Goal: Task Accomplishment & Management: Use online tool/utility

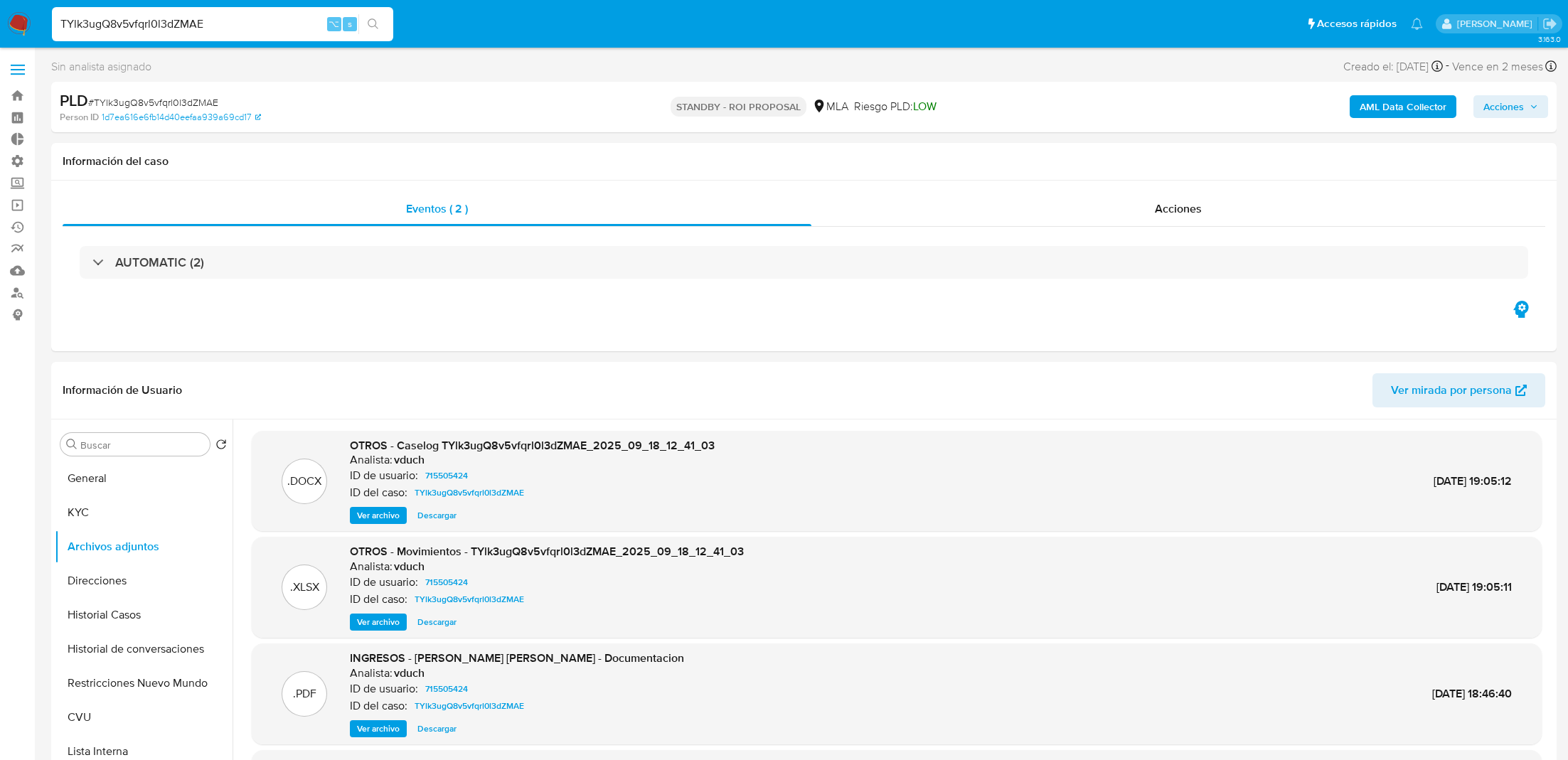
select select "10"
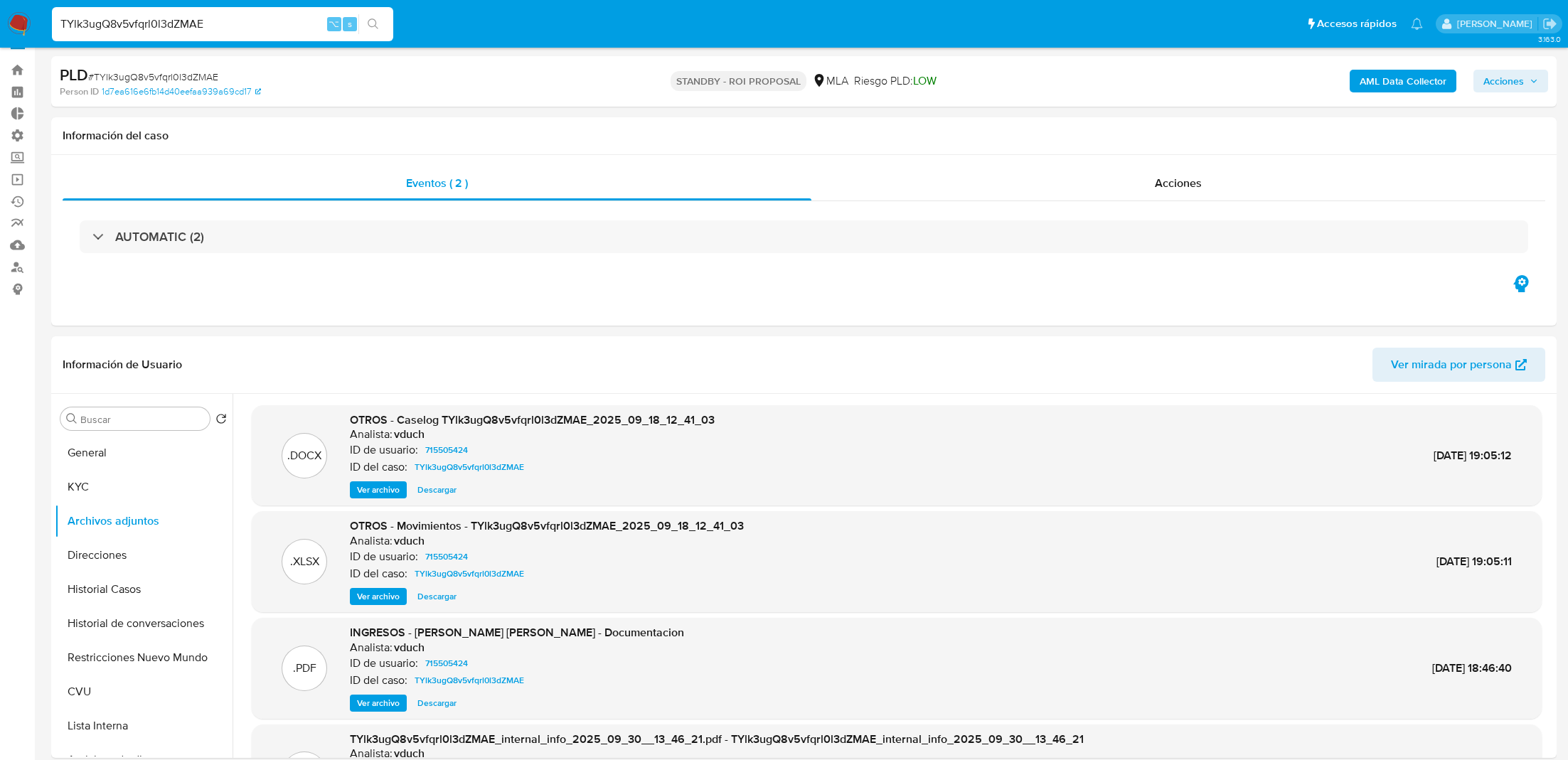
scroll to position [58, 0]
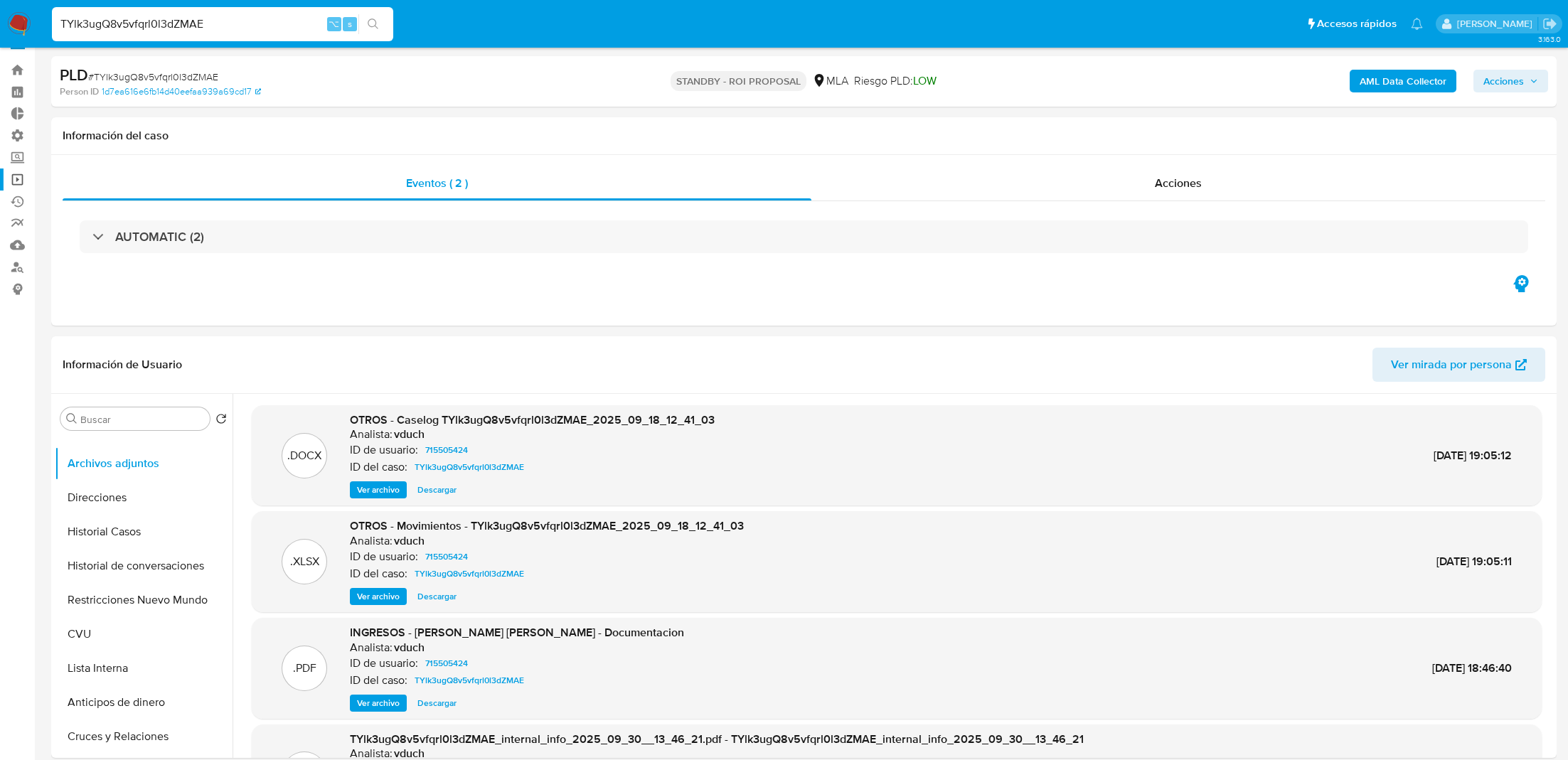
click at [20, 177] on link "Operaciones masivas" at bounding box center [84, 179] width 169 height 22
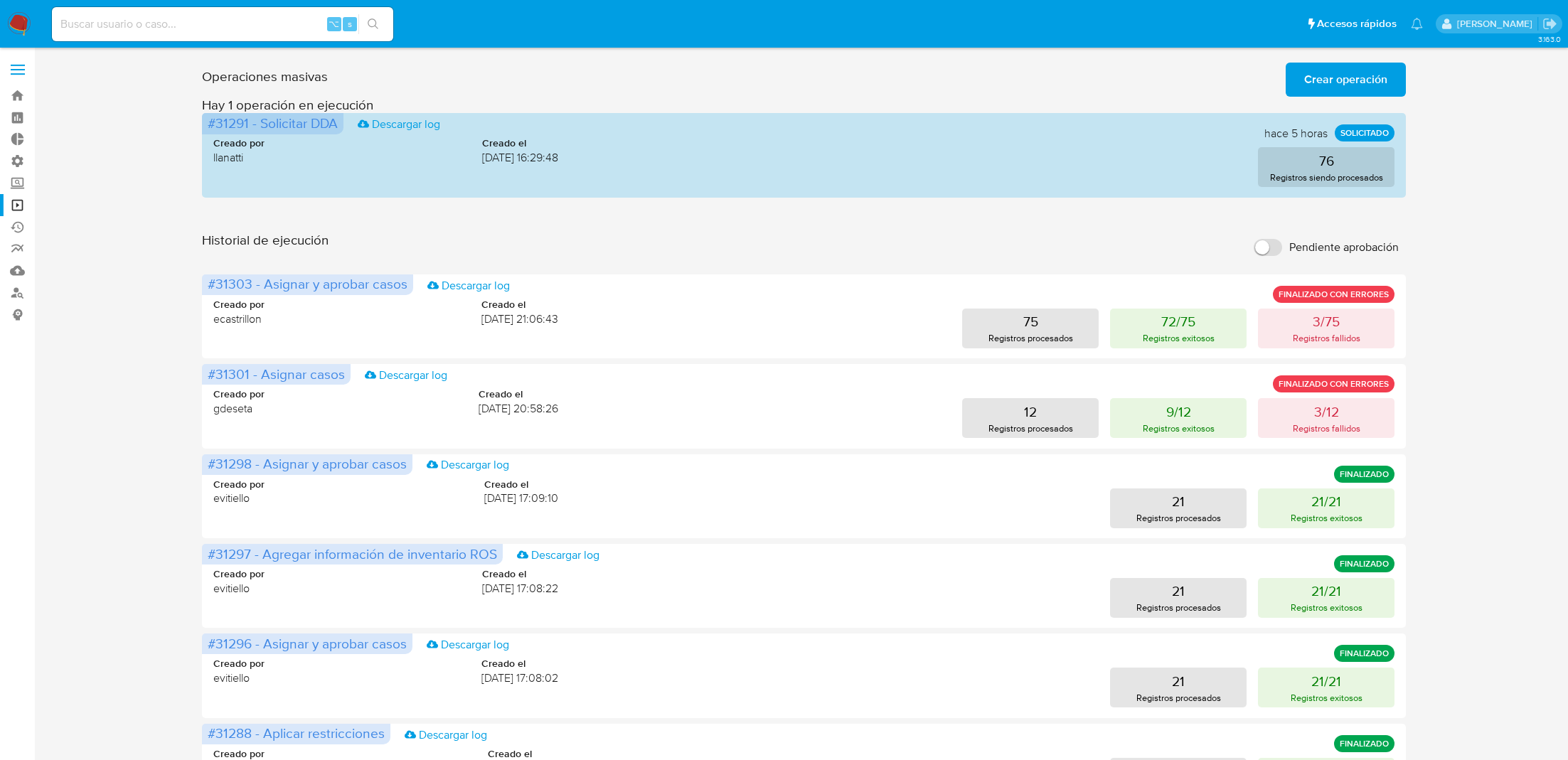
click at [1364, 80] on span "Crear operación" at bounding box center [1346, 79] width 83 height 32
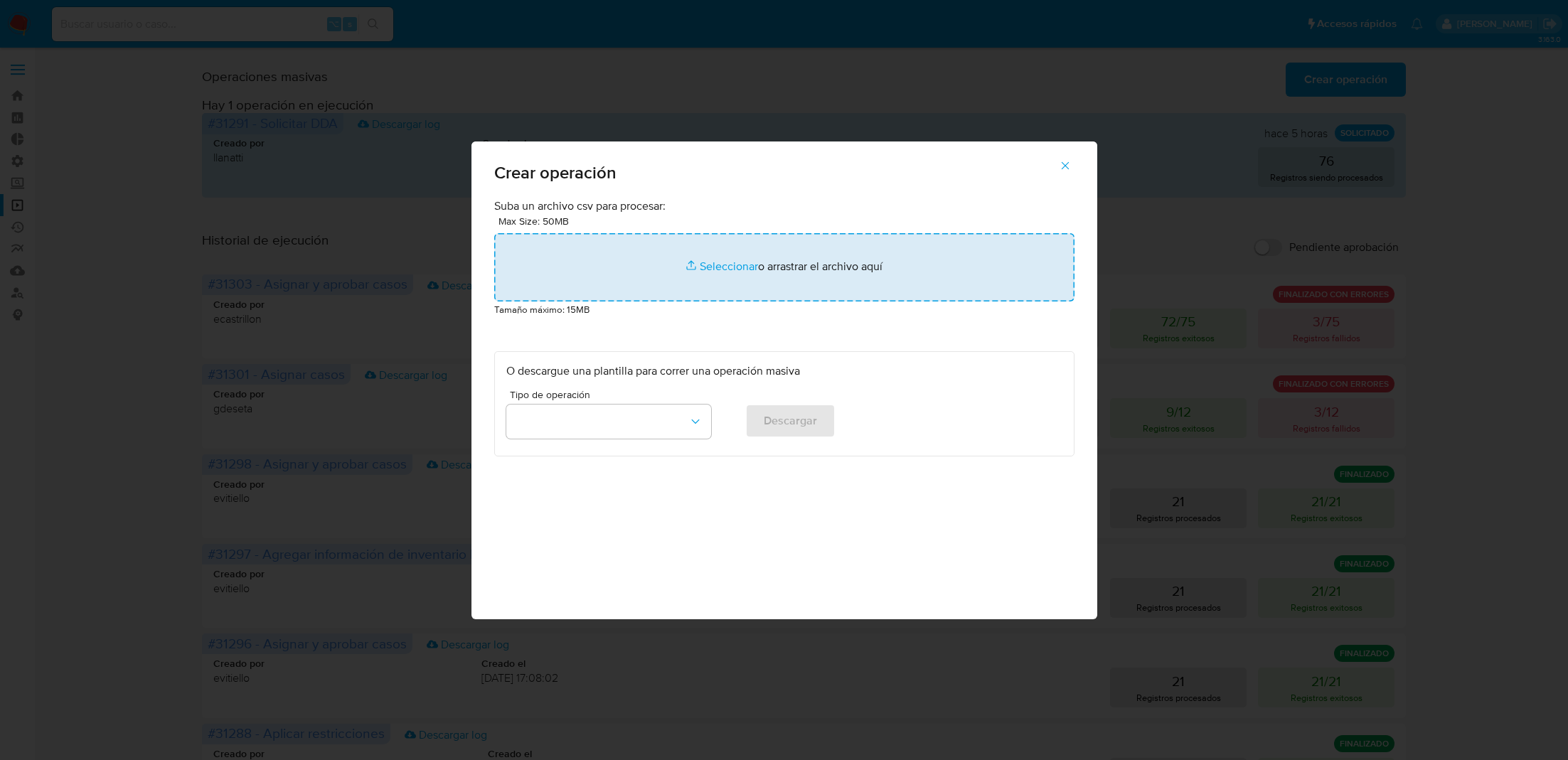
click at [611, 272] on input "file" at bounding box center [785, 267] width 580 height 68
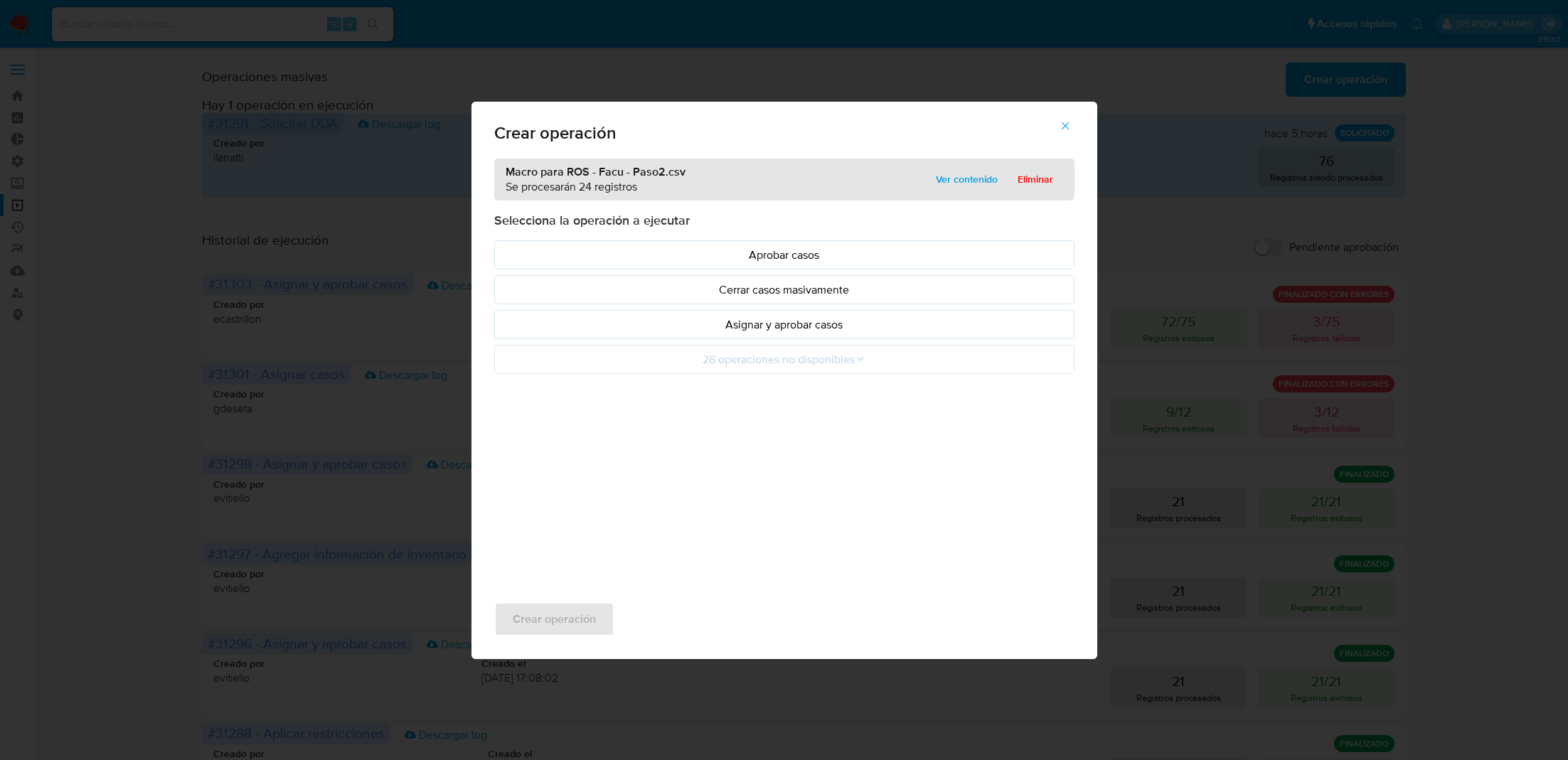
click at [695, 315] on button "Asignar y aprobar casos" at bounding box center [785, 325] width 580 height 29
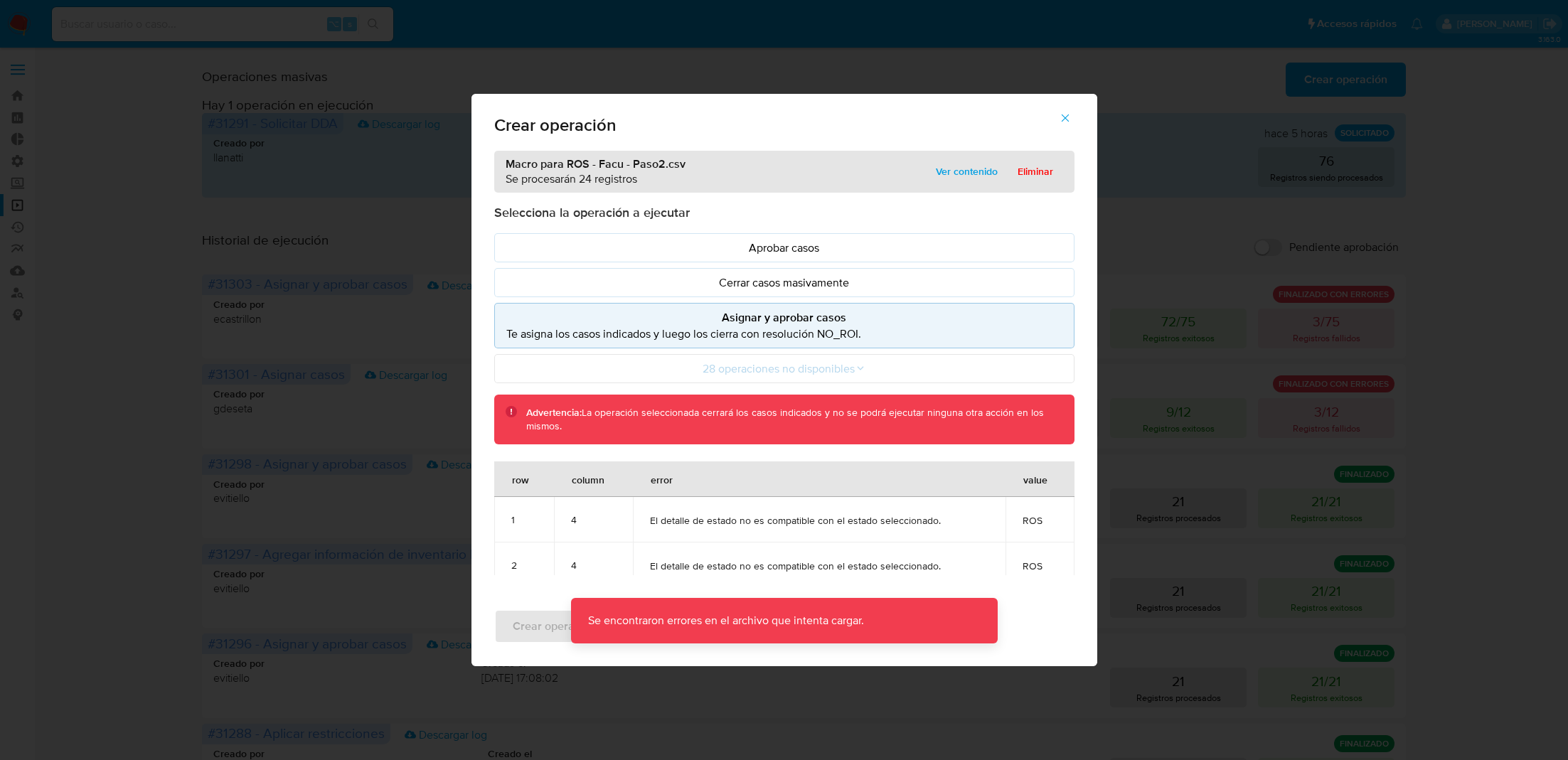
click at [695, 315] on button "Asignar y aprobar casos Te asigna los casos indicados y luego los cierra con re…" at bounding box center [785, 326] width 580 height 46
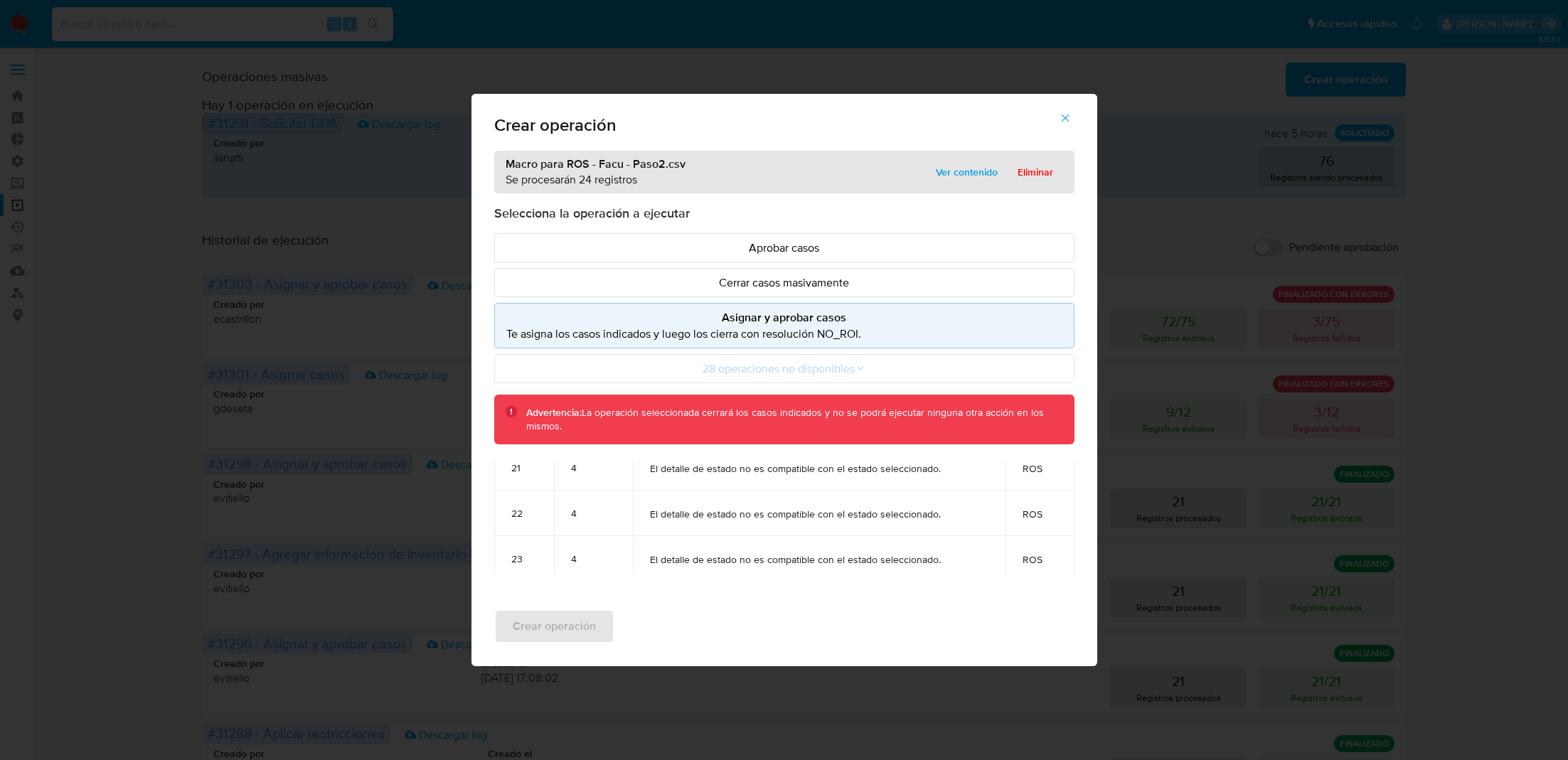
scroll to position [1013, 0]
click at [1033, 176] on span "Eliminar" at bounding box center [1036, 172] width 35 height 20
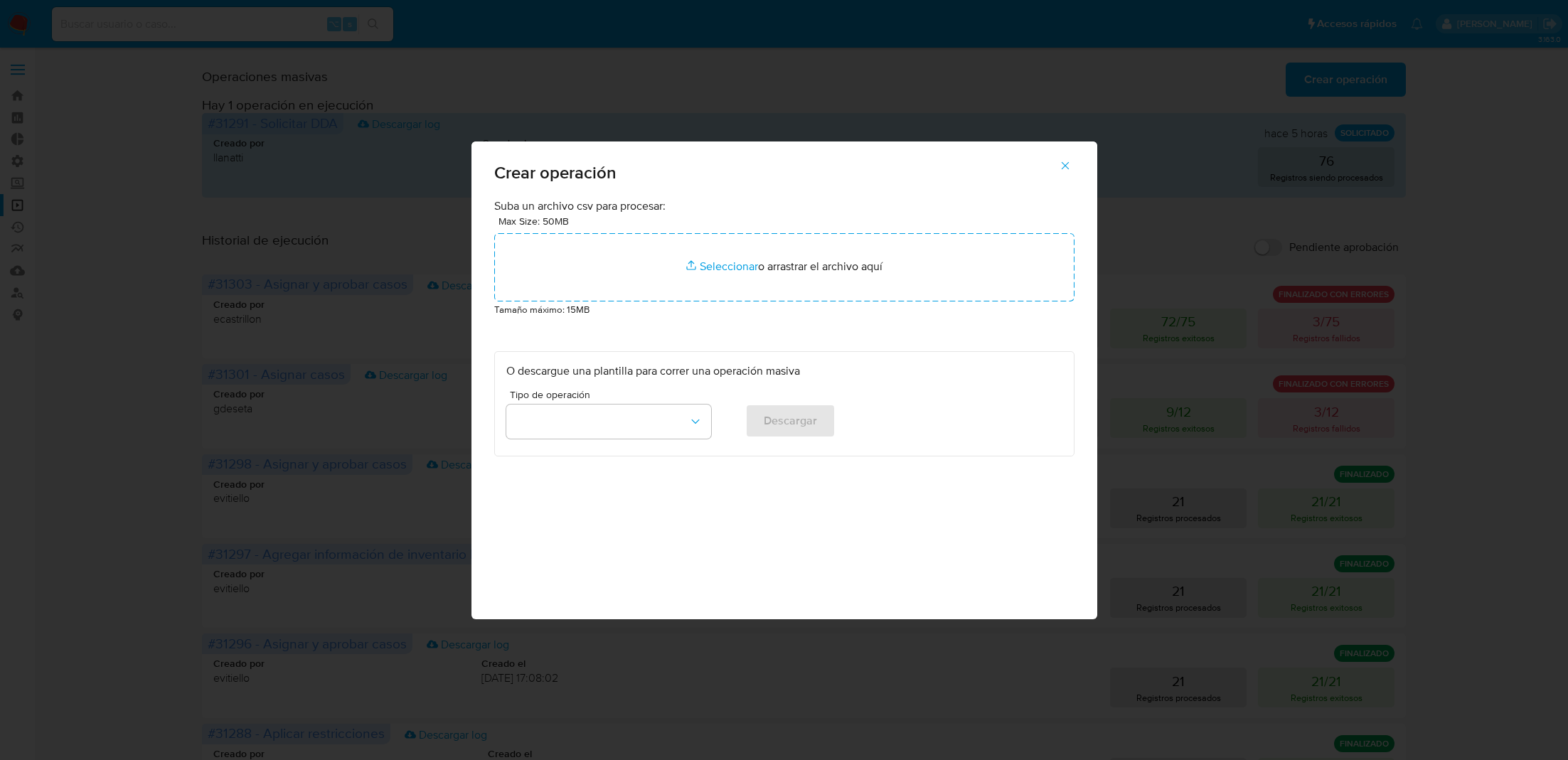
click at [1071, 168] on icon "button" at bounding box center [1065, 165] width 13 height 13
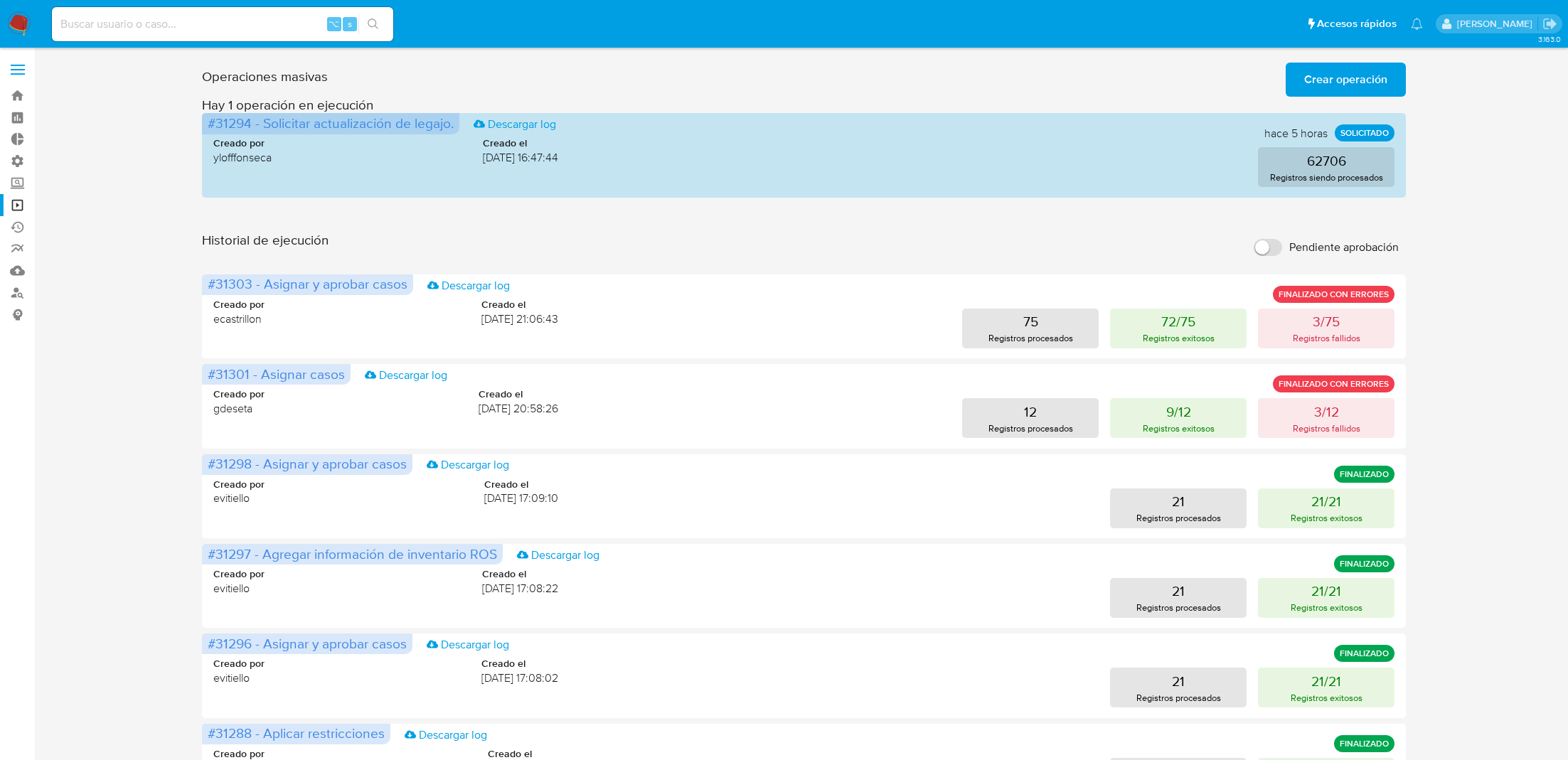
click at [241, 18] on input at bounding box center [222, 24] width 341 height 19
paste input "6L4sRQ0hORgHDhYqfJOmN0gf"
type input "6L4sRQ0hORgHDhYqfJOmN0gf"
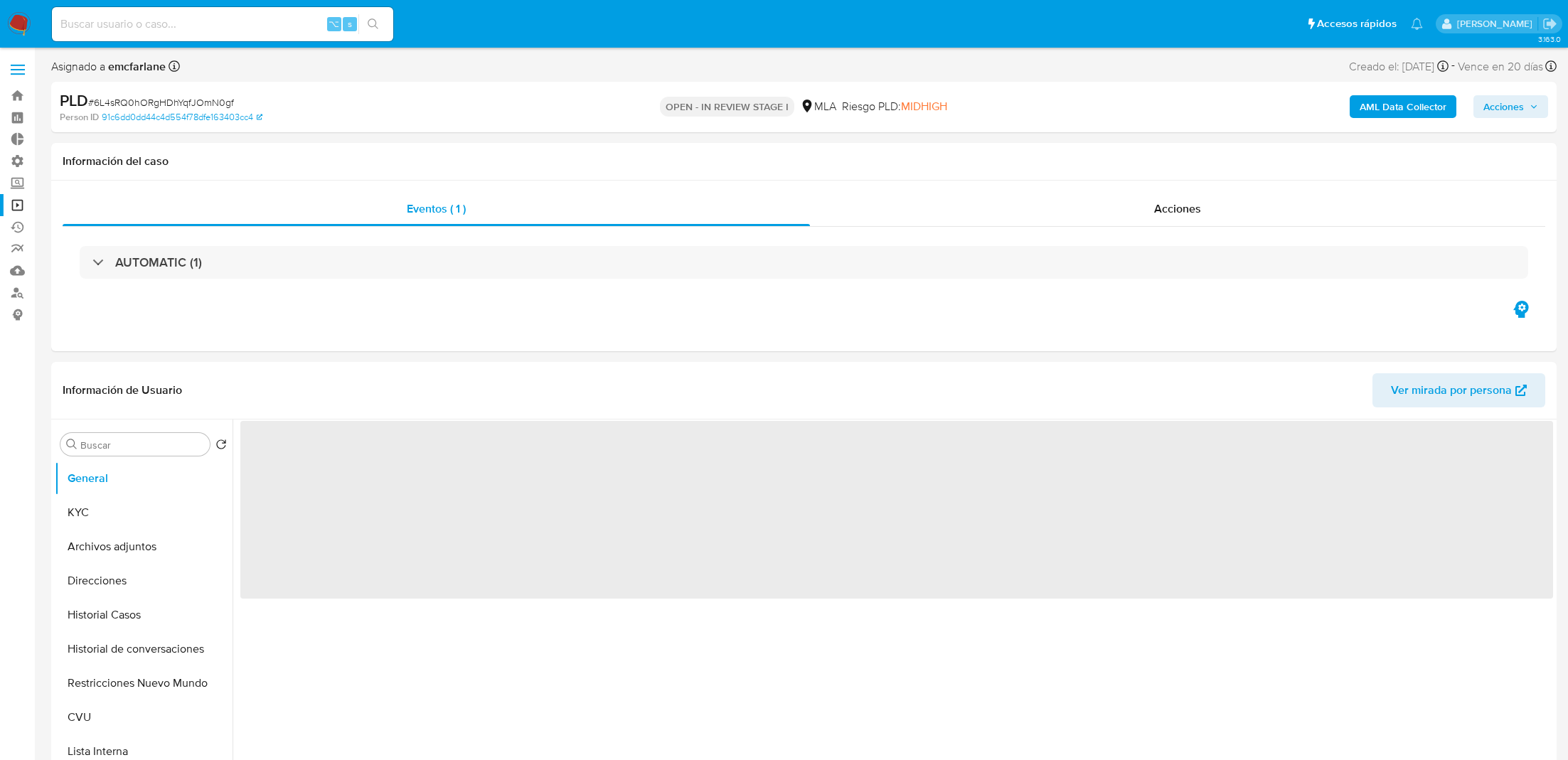
select select "10"
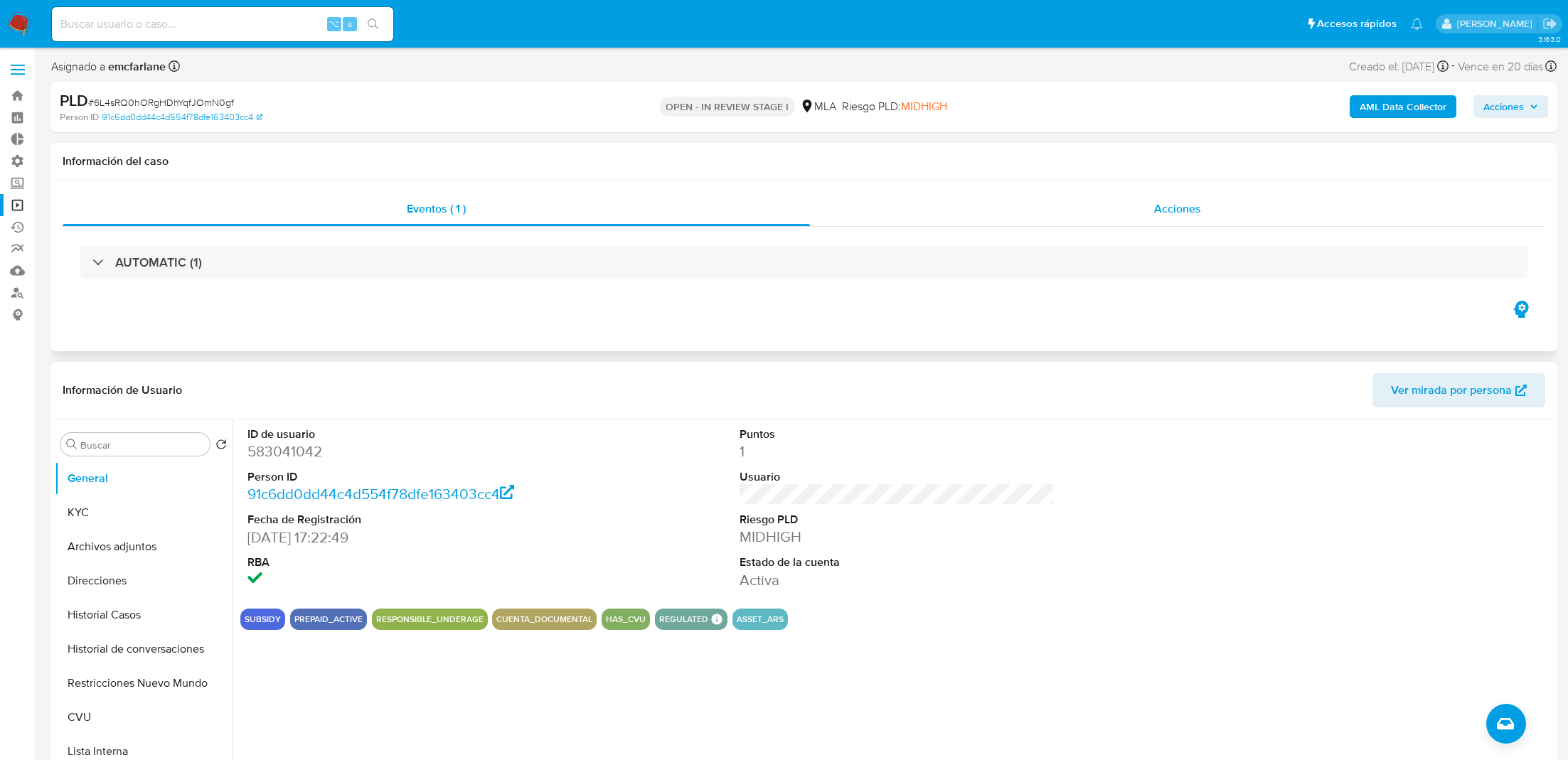
click at [853, 211] on div "Acciones" at bounding box center [1178, 209] width 735 height 34
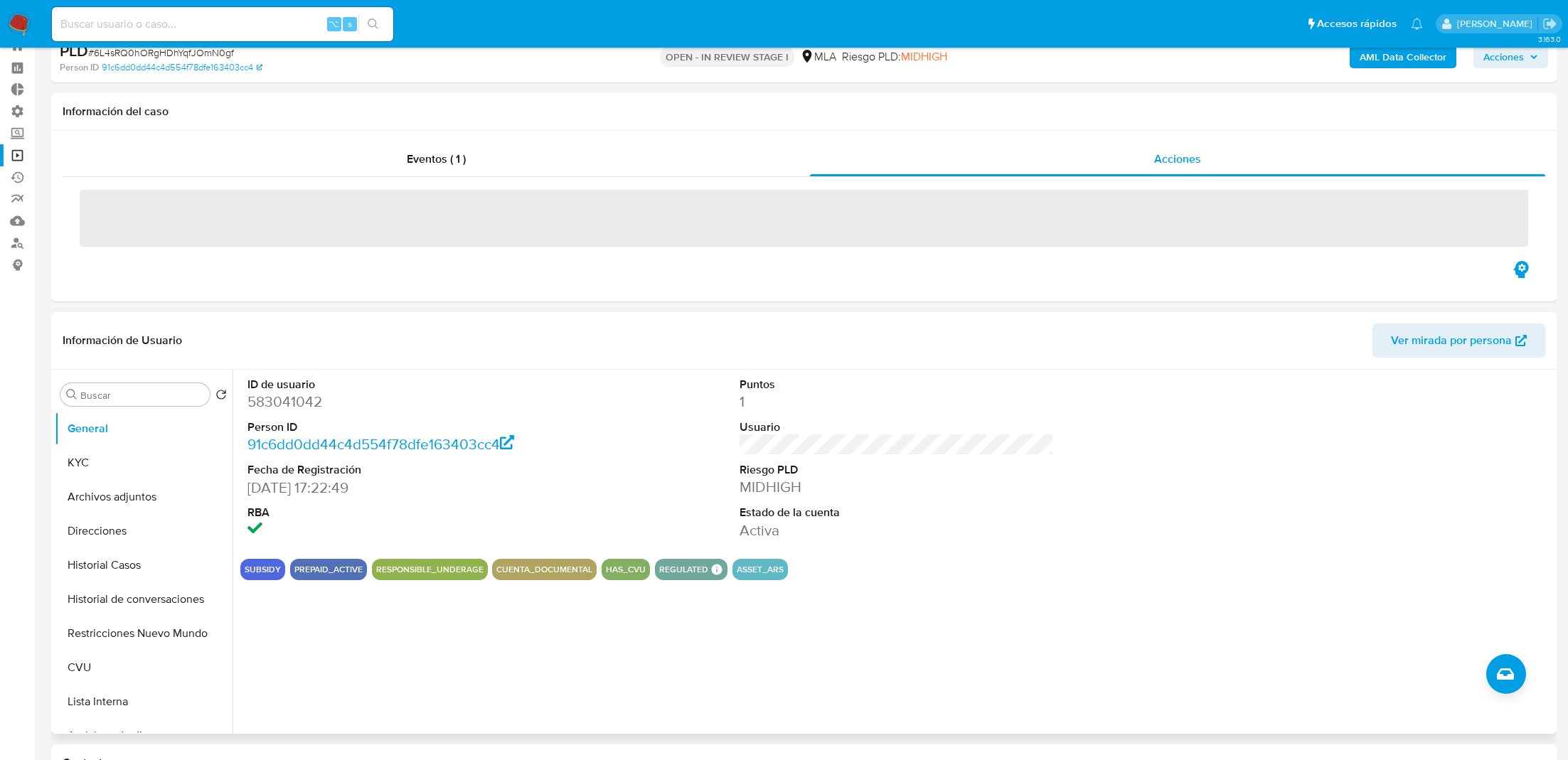
scroll to position [56, 0]
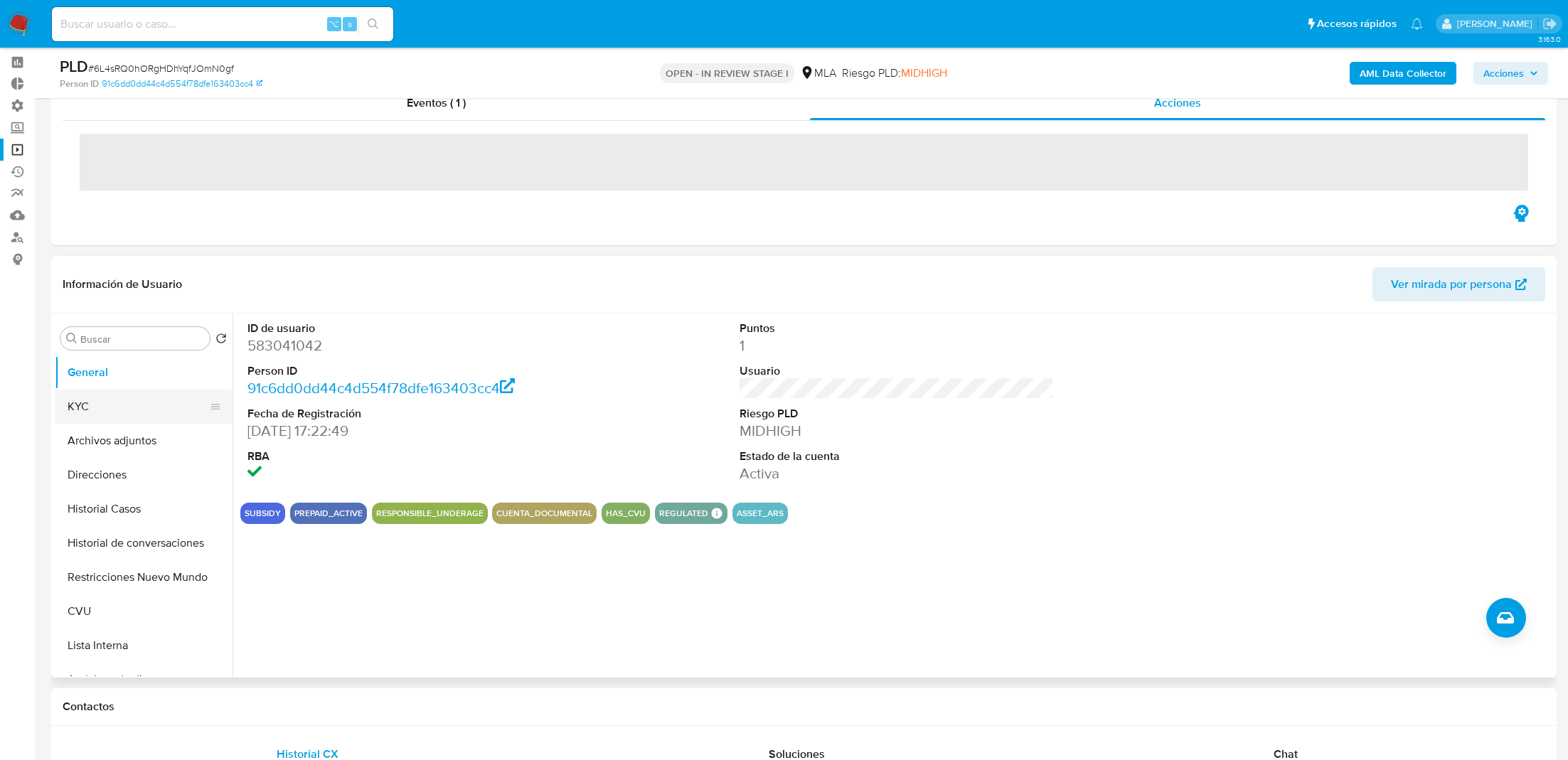
click at [128, 424] on button "KYC" at bounding box center [138, 407] width 167 height 34
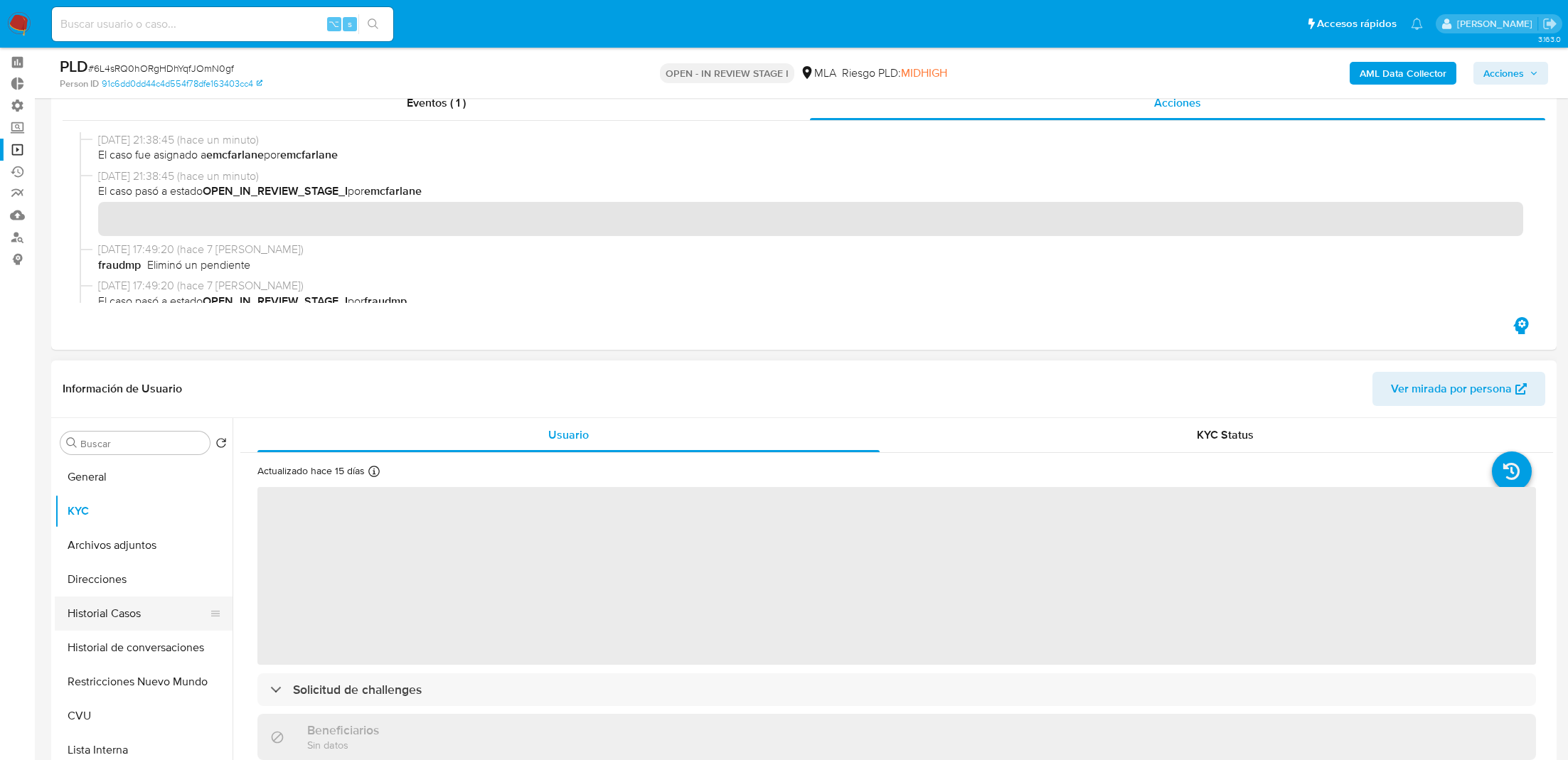
click at [130, 601] on button "Historial Casos" at bounding box center [138, 613] width 167 height 34
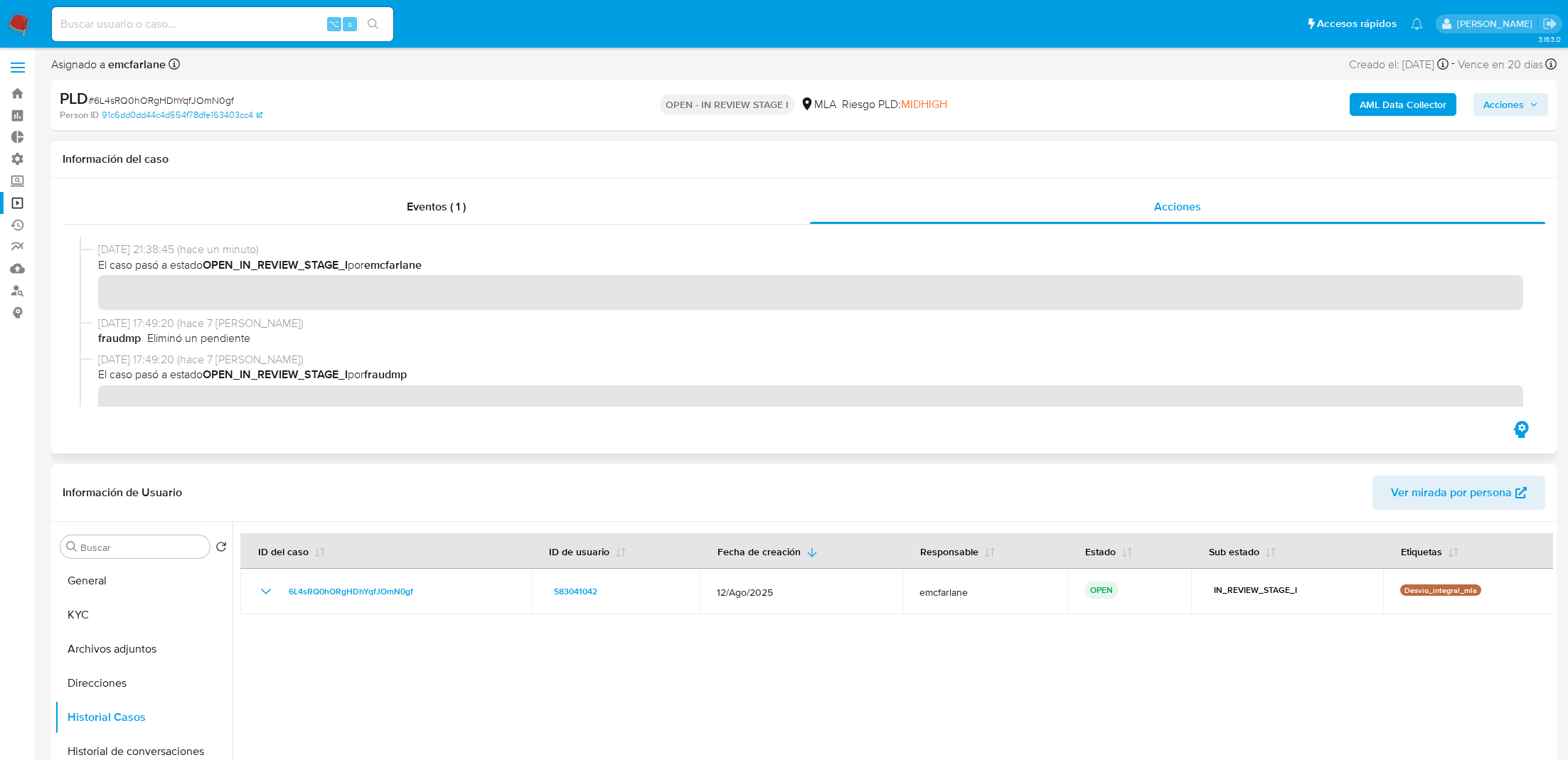
scroll to position [0, 0]
